Goal: Navigation & Orientation: Go to known website

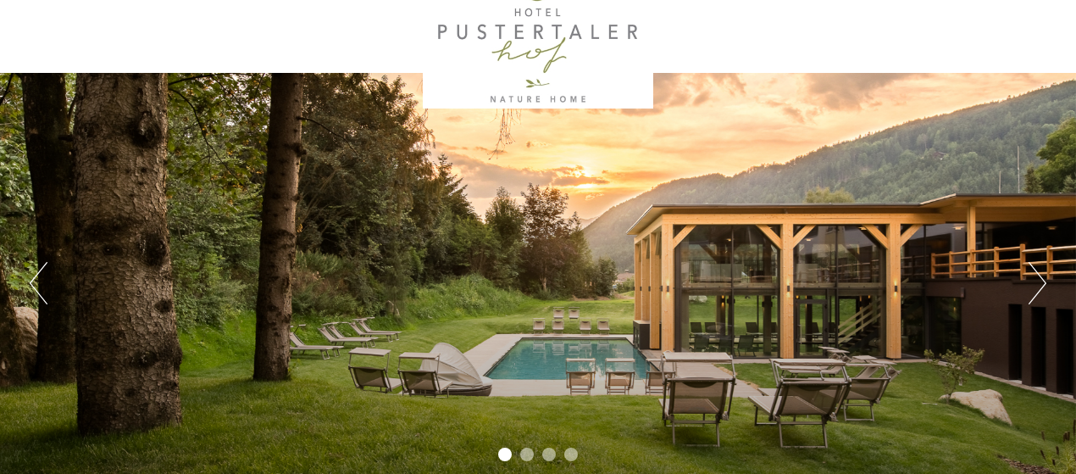
scroll to position [117, 0]
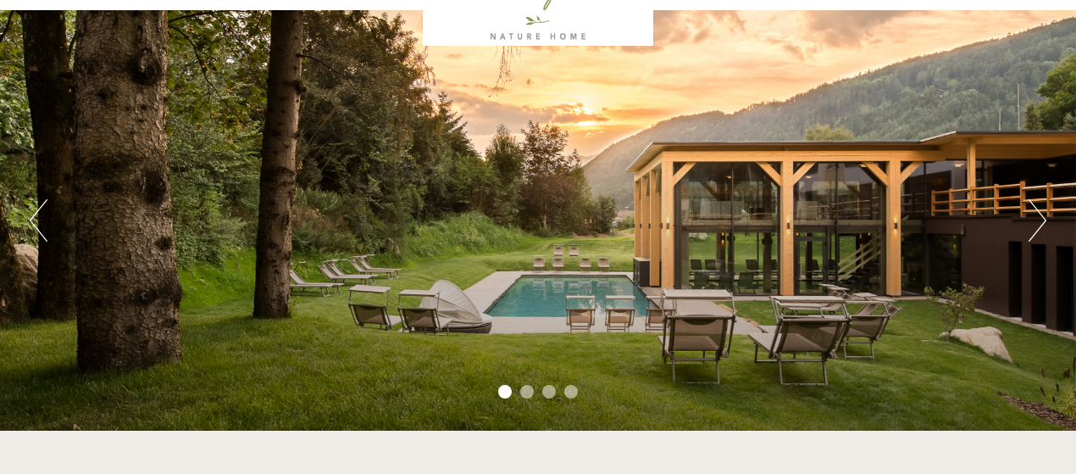
click at [1026, 221] on div "Previous Next 1 2 3 4" at bounding box center [538, 220] width 1076 height 420
click at [1034, 219] on button "Next" at bounding box center [1037, 220] width 18 height 42
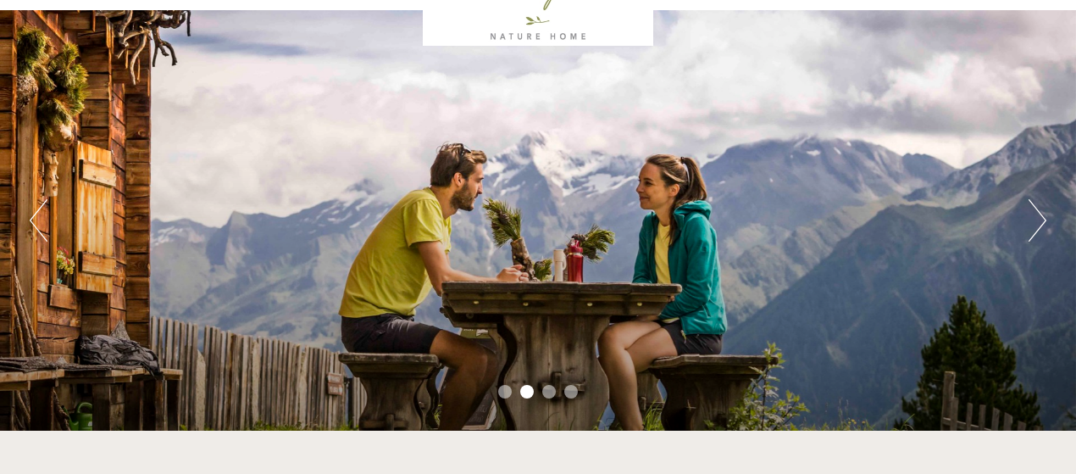
click at [1034, 219] on button "Next" at bounding box center [1037, 220] width 18 height 42
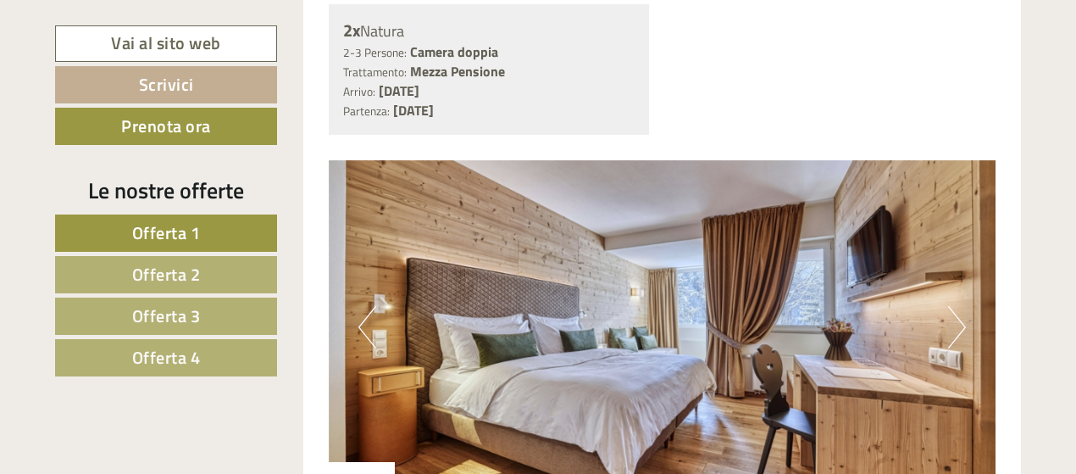
scroll to position [1400, 0]
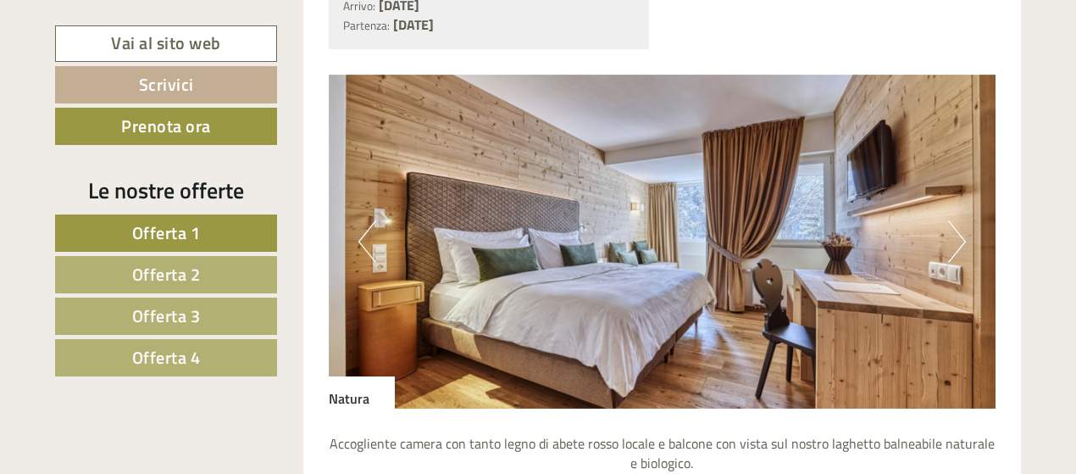
click at [954, 236] on button "Next" at bounding box center [957, 241] width 18 height 42
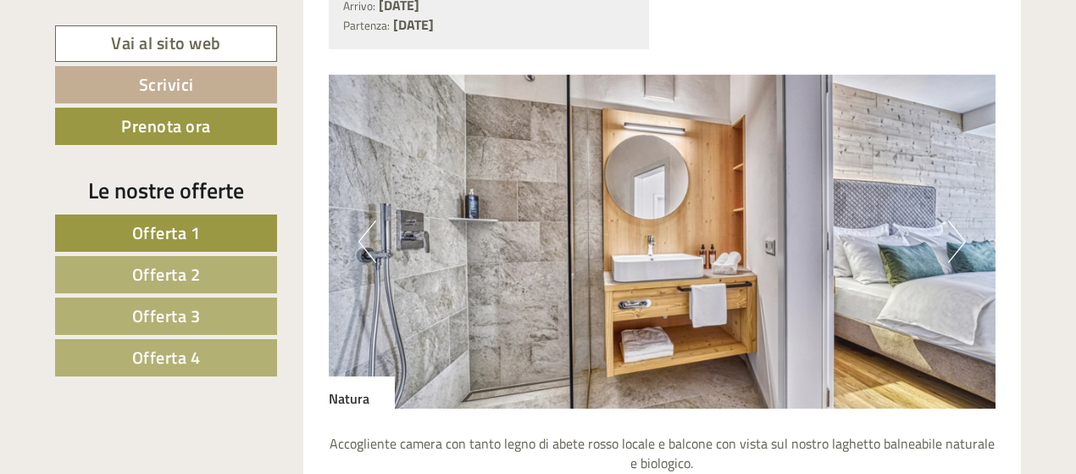
click at [955, 236] on button "Next" at bounding box center [957, 241] width 18 height 42
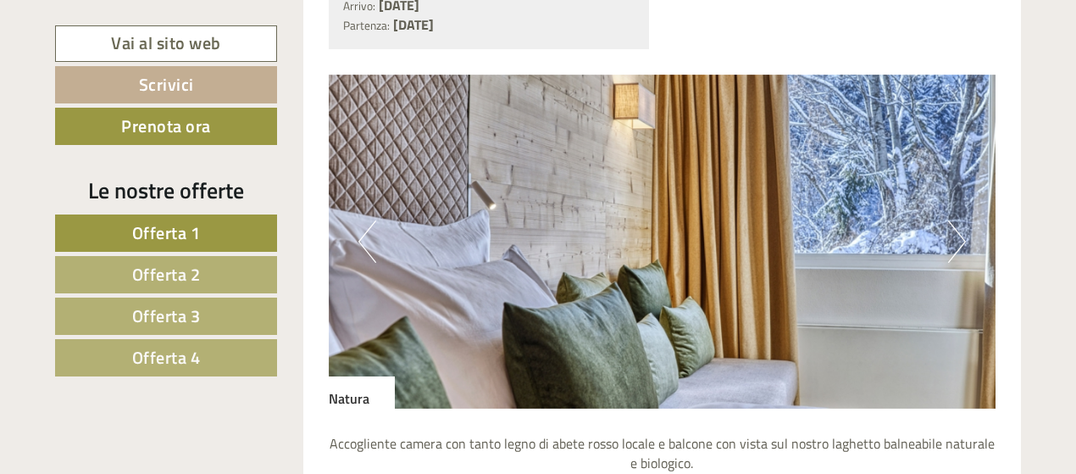
click at [955, 236] on button "Next" at bounding box center [957, 241] width 18 height 42
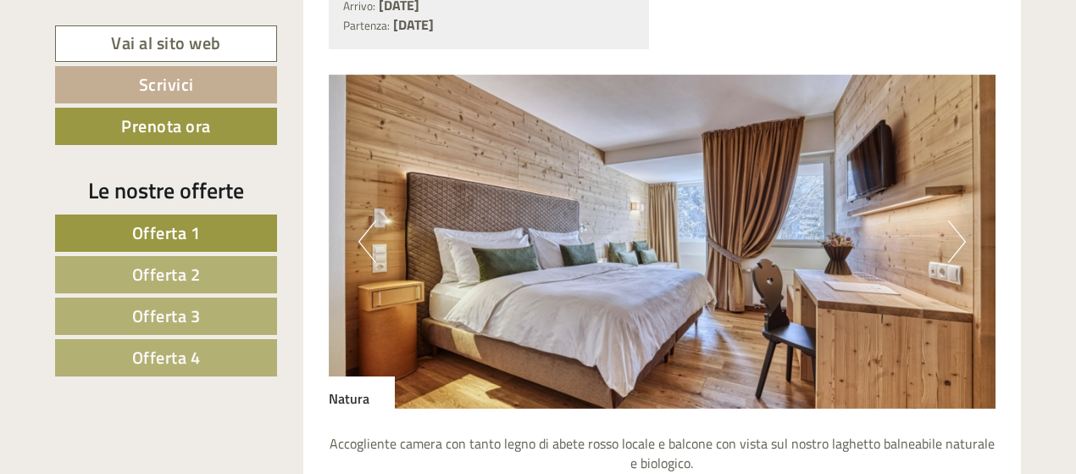
click at [955, 236] on button "Next" at bounding box center [957, 241] width 18 height 42
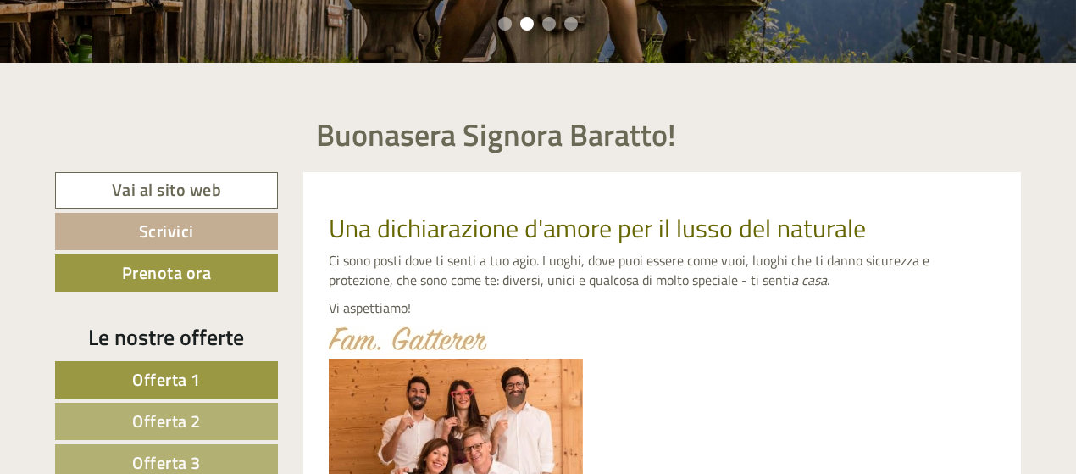
scroll to position [508, 0]
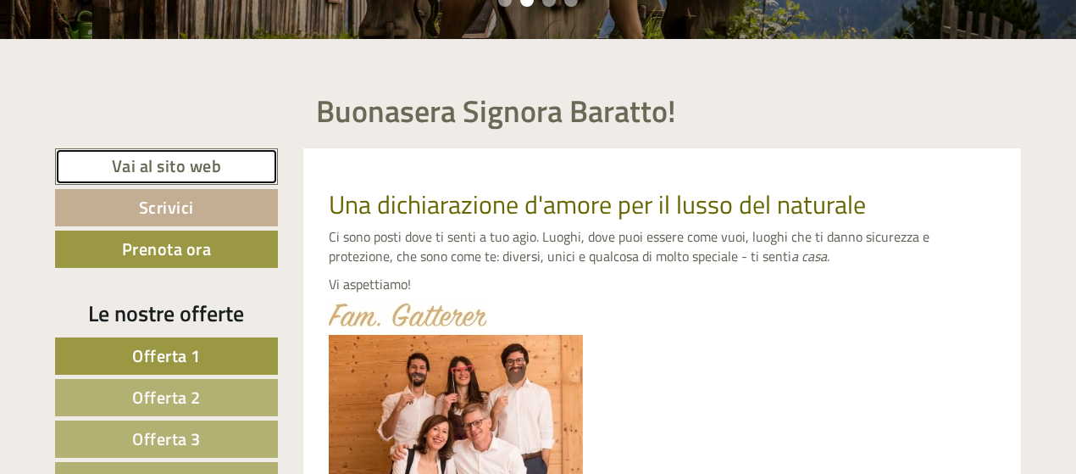
click at [158, 164] on link "Vai al sito web" at bounding box center [166, 166] width 223 height 36
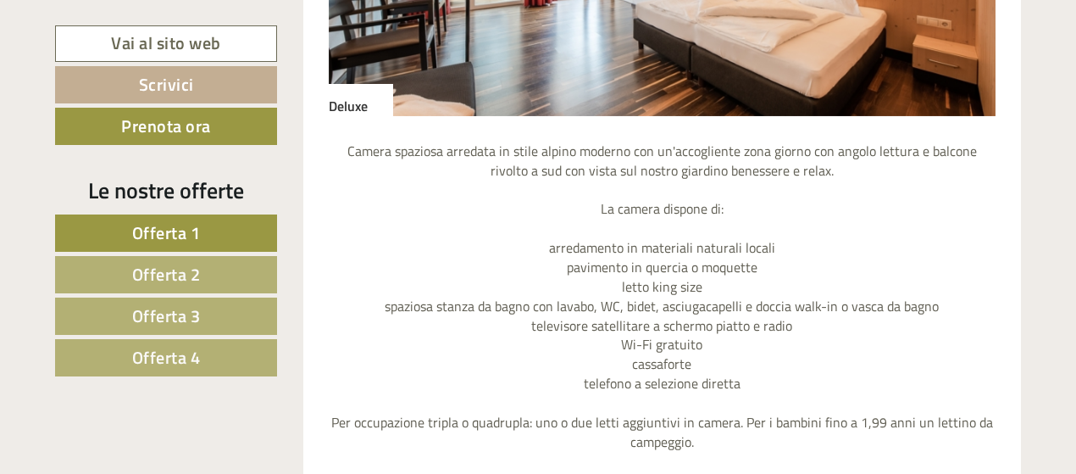
scroll to position [3294, 0]
